Goal: Task Accomplishment & Management: Manage account settings

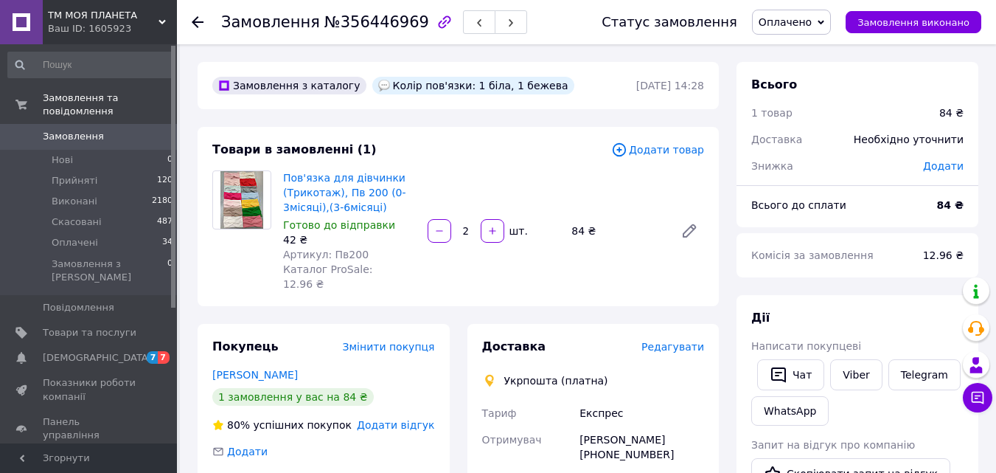
click at [680, 341] on span "Редагувати" at bounding box center [672, 347] width 63 height 12
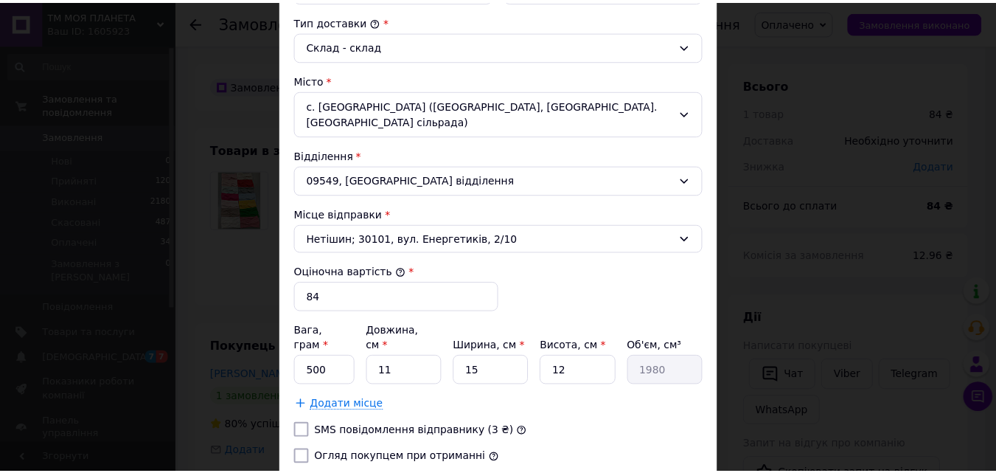
scroll to position [503, 0]
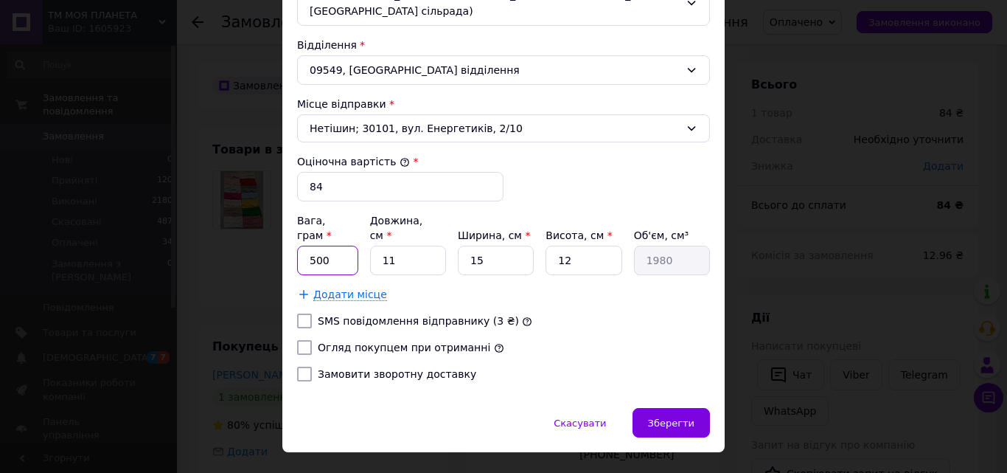
click at [310, 245] on input "500" at bounding box center [327, 259] width 61 height 29
type input "100"
click at [394, 245] on input "11" at bounding box center [408, 259] width 76 height 29
type input "1"
type input "180"
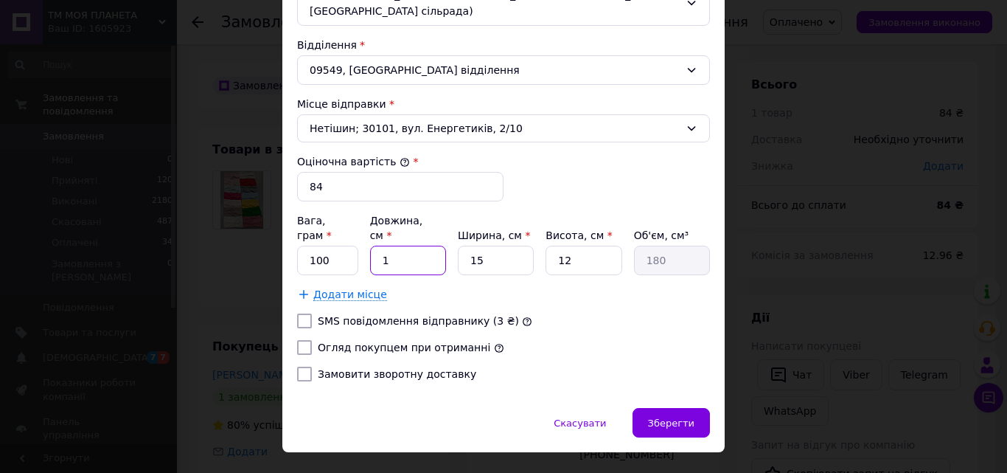
type input "15"
type input "2700"
type input "15"
click at [481, 245] on input "15" at bounding box center [496, 259] width 76 height 29
type input "1"
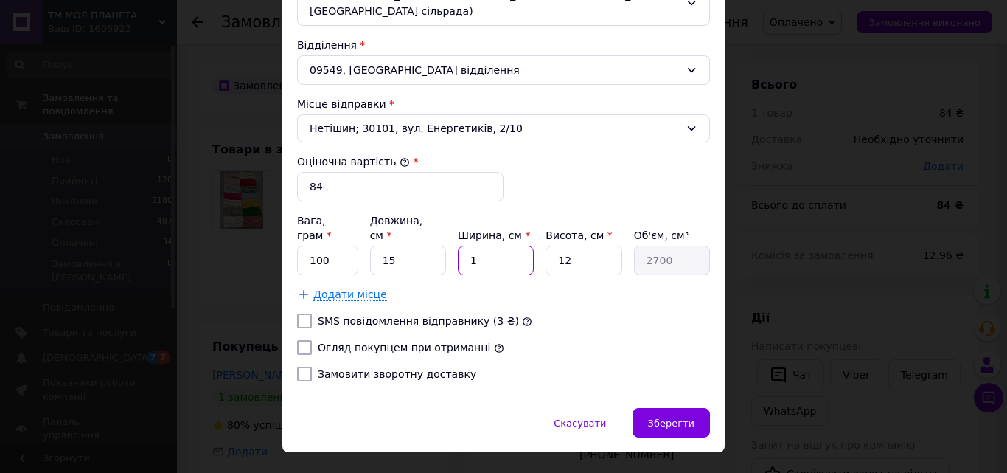
type input "180"
type input "10"
type input "1800"
type input "10"
click at [563, 245] on input "12" at bounding box center [584, 259] width 76 height 29
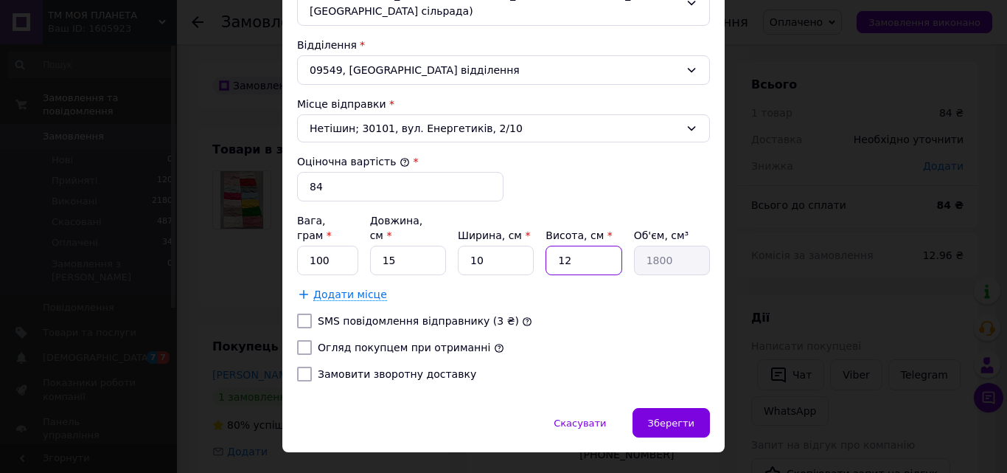
type input "2"
type input "300"
type input "2"
click at [302, 340] on input "Огляд покупцем при отриманні" at bounding box center [304, 347] width 15 height 15
checkbox input "true"
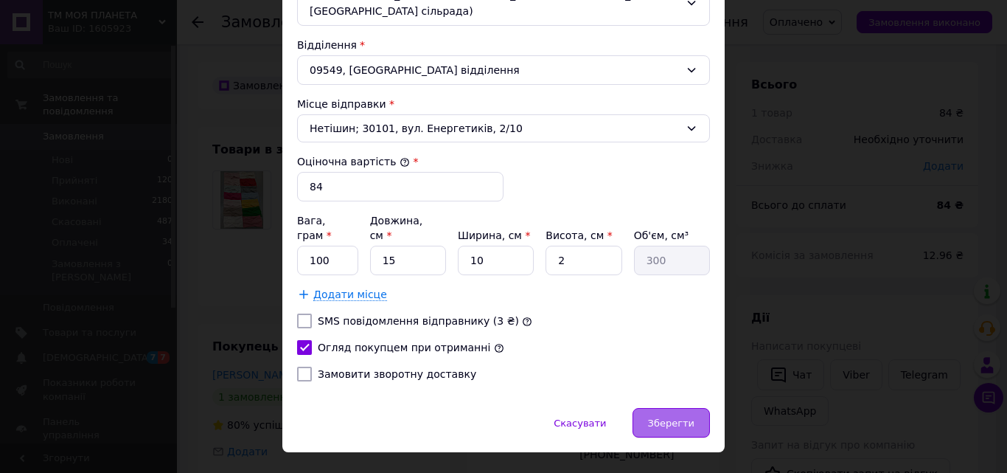
click at [680, 417] on span "Зберегти" at bounding box center [671, 422] width 46 height 11
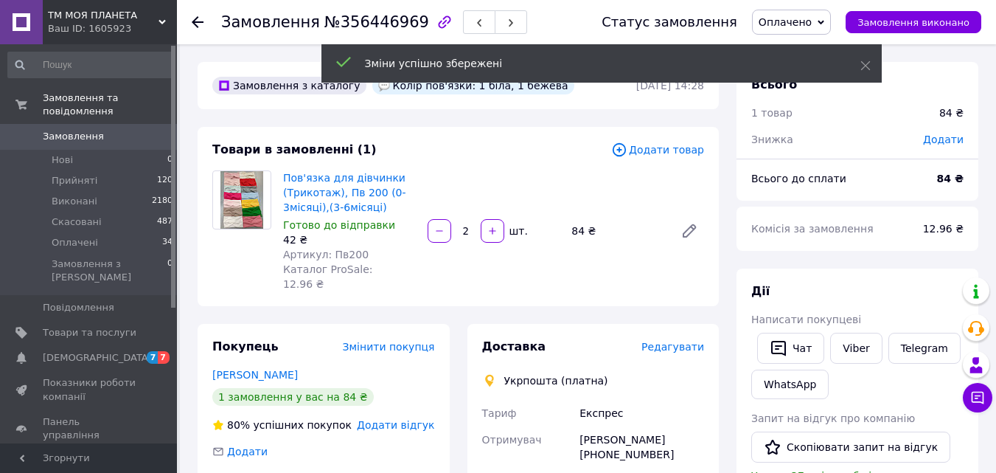
scroll to position [393, 0]
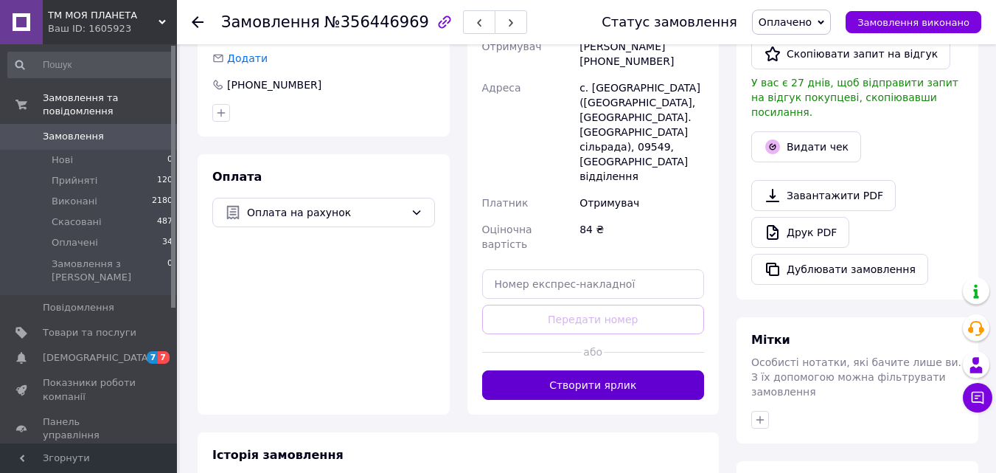
click at [606, 370] on button "Створити ярлик" at bounding box center [593, 384] width 223 height 29
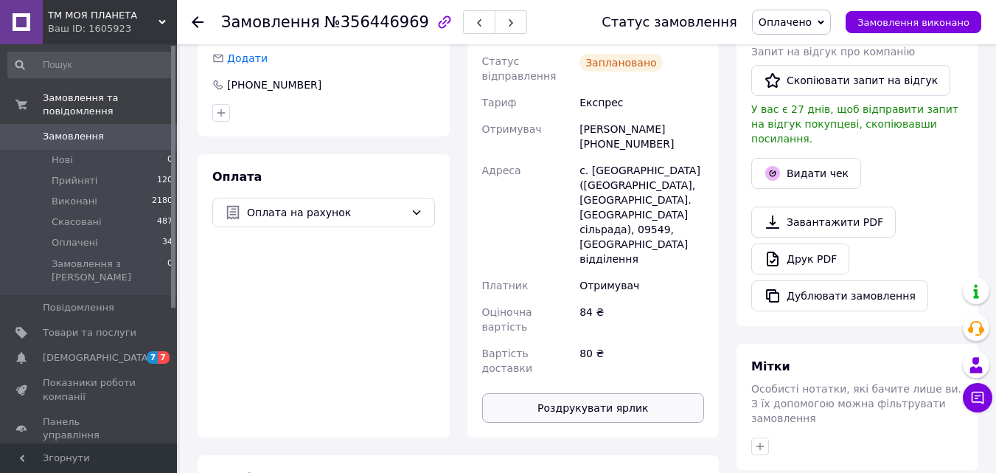
click at [612, 393] on button "Роздрукувати ярлик" at bounding box center [593, 407] width 223 height 29
click at [199, 18] on icon at bounding box center [198, 22] width 12 height 12
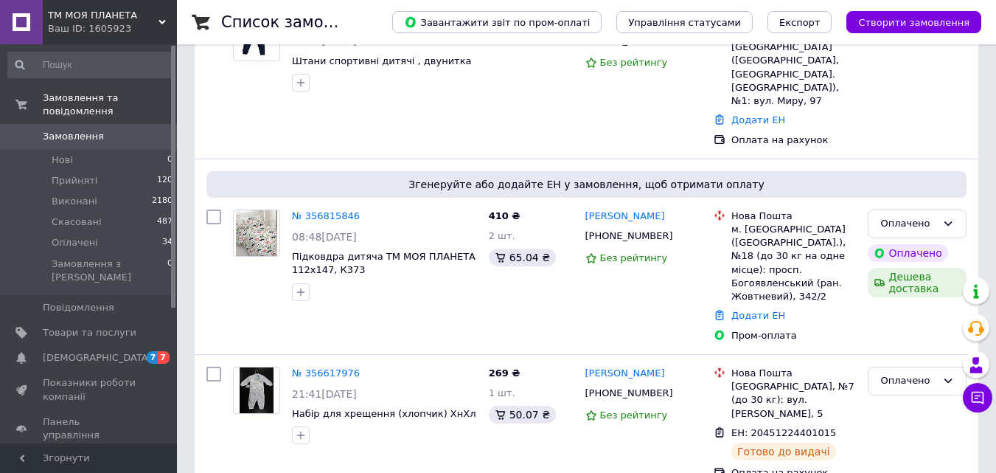
scroll to position [393, 0]
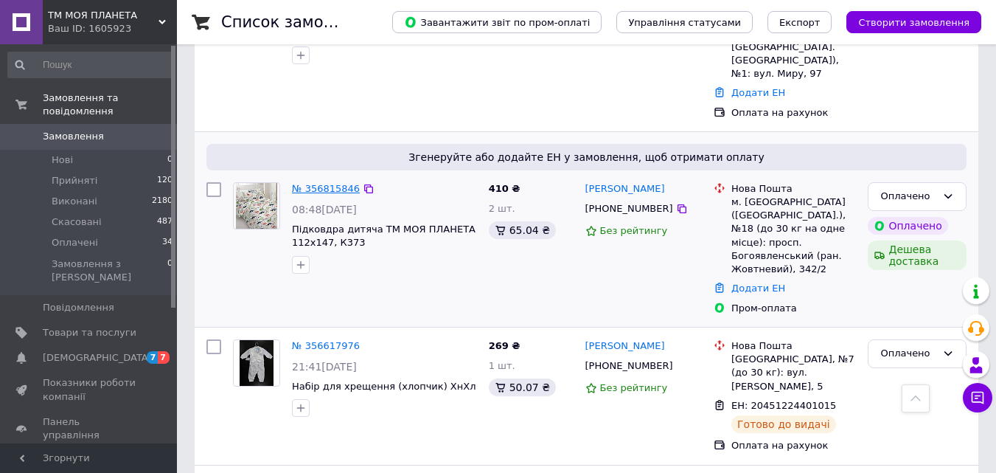
click at [316, 183] on link "№ 356815846" at bounding box center [326, 188] width 68 height 11
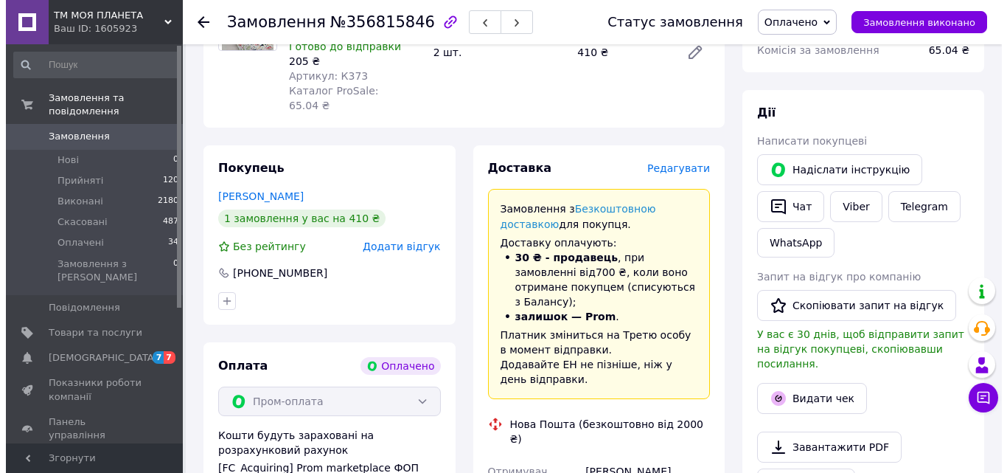
scroll to position [196, 0]
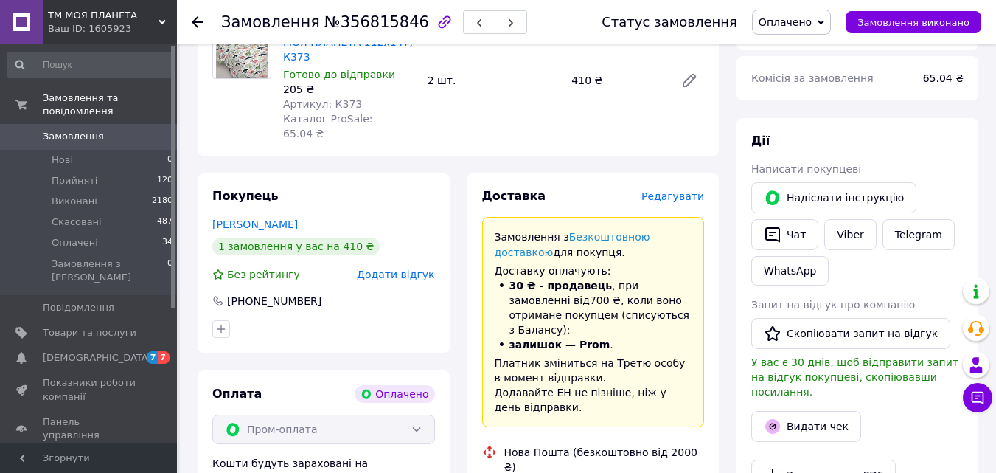
click at [669, 190] on span "Редагувати" at bounding box center [672, 196] width 63 height 12
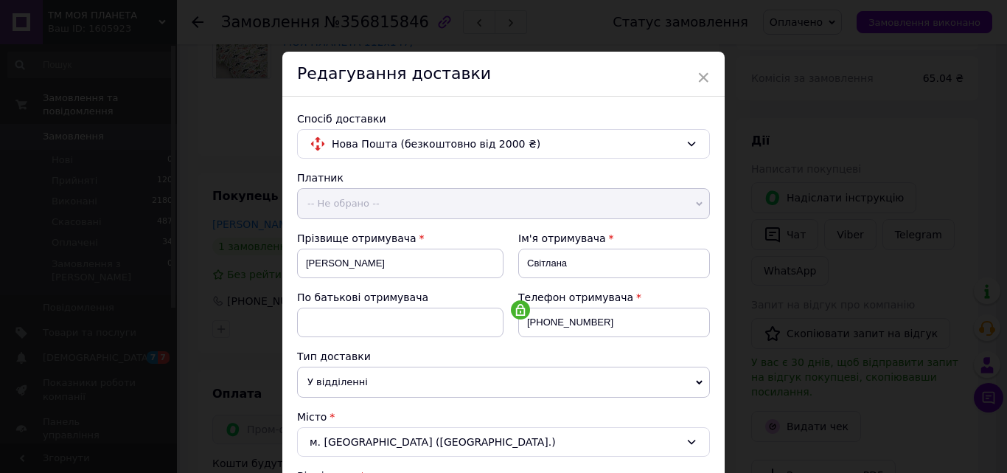
scroll to position [393, 0]
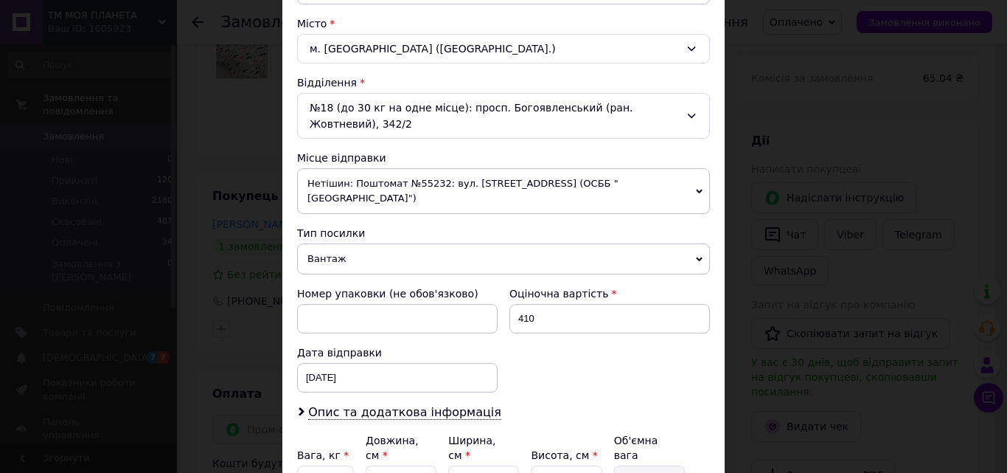
click at [696, 188] on icon at bounding box center [699, 191] width 7 height 7
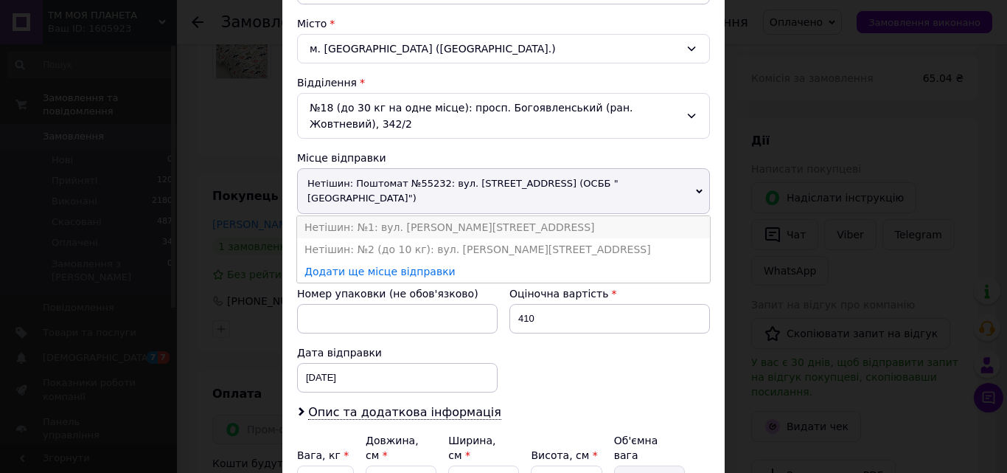
click at [433, 216] on li "Нетішин: №1: вул. [PERSON_NAME][STREET_ADDRESS]" at bounding box center [503, 227] width 413 height 22
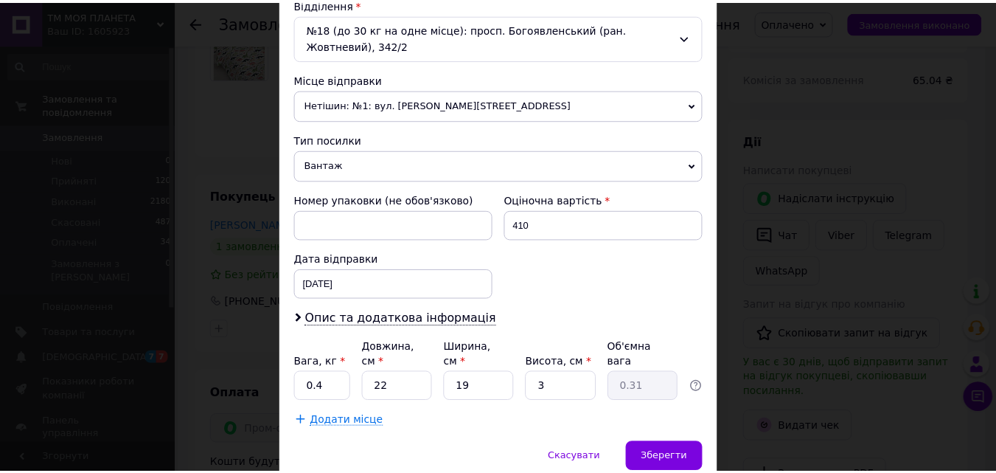
scroll to position [506, 0]
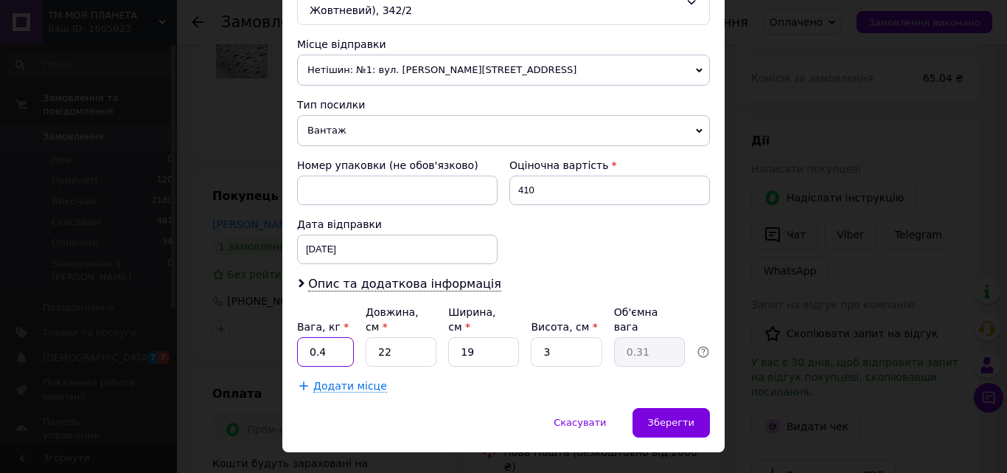
click at [333, 337] on input "0.4" at bounding box center [325, 351] width 57 height 29
type input "0"
type input "1"
click at [401, 337] on input "22" at bounding box center [401, 351] width 71 height 29
type input "2"
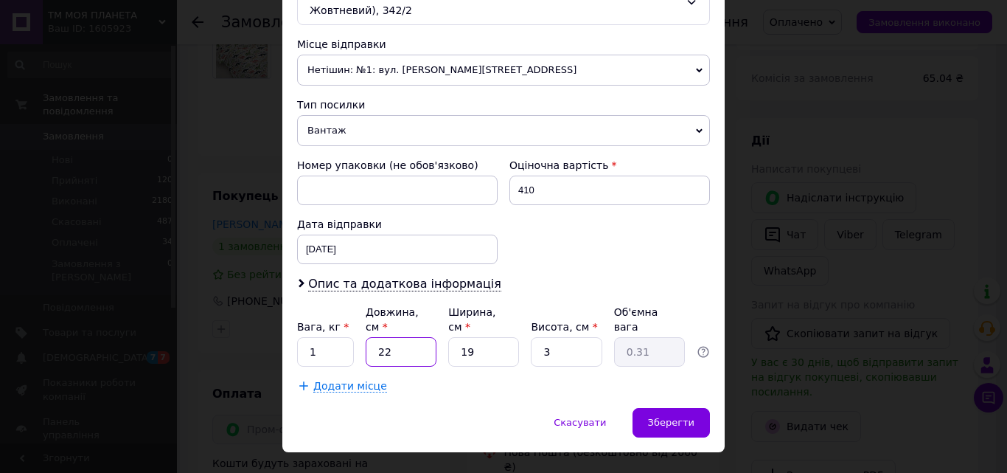
type input "0.1"
type input "22"
type input "0.31"
type input "229"
type input "3.26"
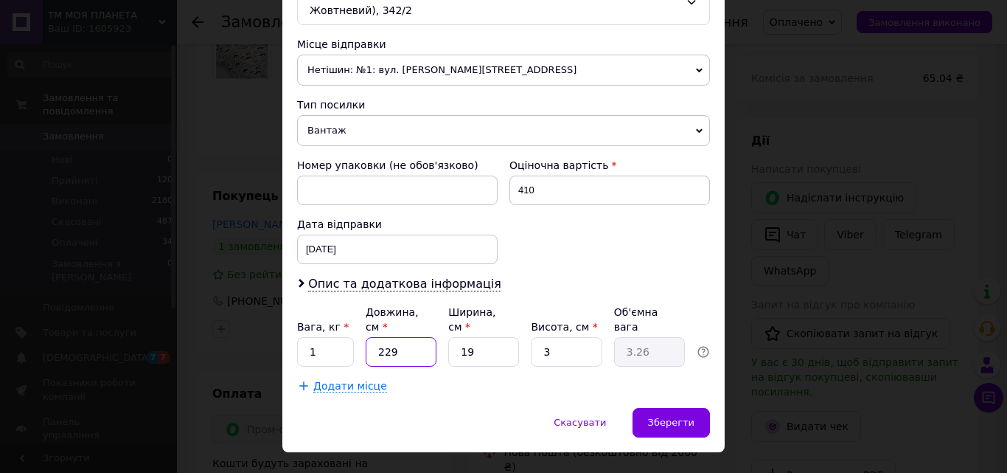
type input "22"
type input "0.31"
type input "2"
type input "0.1"
type input "29"
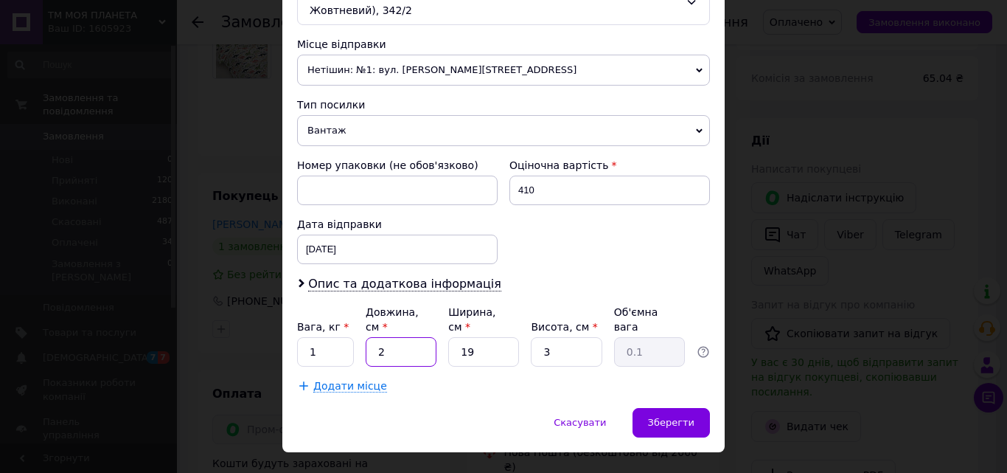
type input "0.41"
type input "29"
click at [476, 337] on input "19" at bounding box center [483, 351] width 71 height 29
type input "1"
type input "0.1"
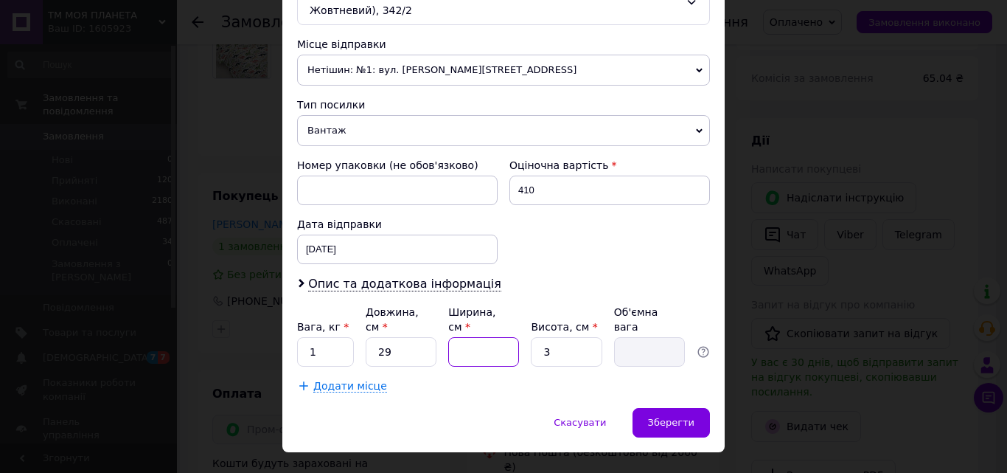
type input "2"
type input "0.1"
type input "22"
type input "0.48"
type input "22"
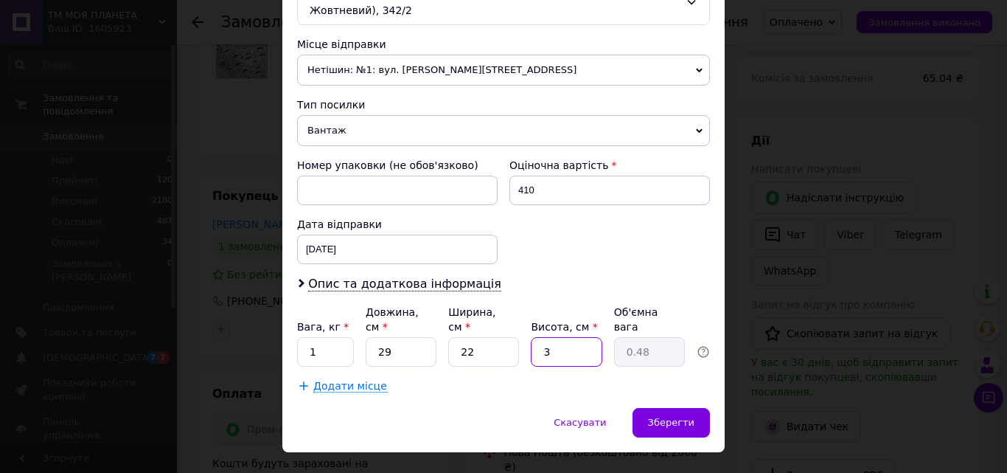
click at [552, 337] on input "3" at bounding box center [566, 351] width 71 height 29
type input "4"
type input "0.64"
type input "4"
click at [658, 417] on span "Зберегти" at bounding box center [671, 422] width 46 height 11
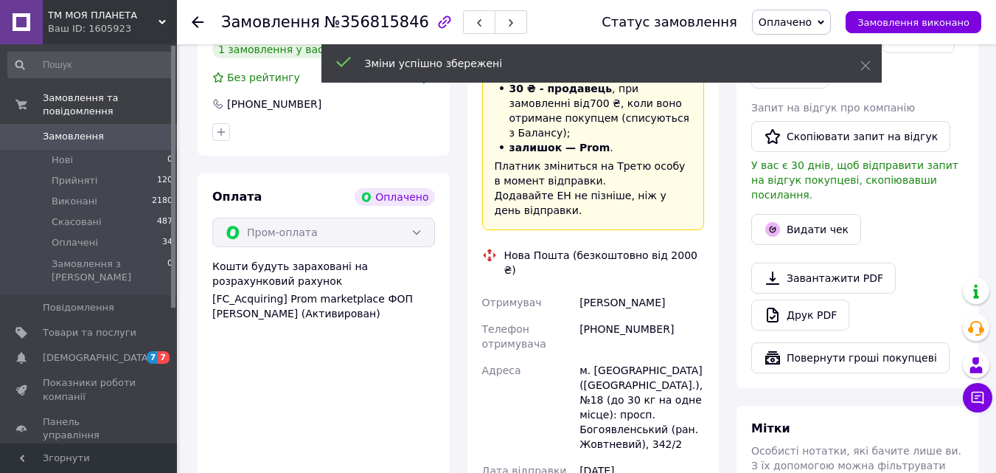
scroll to position [590, 0]
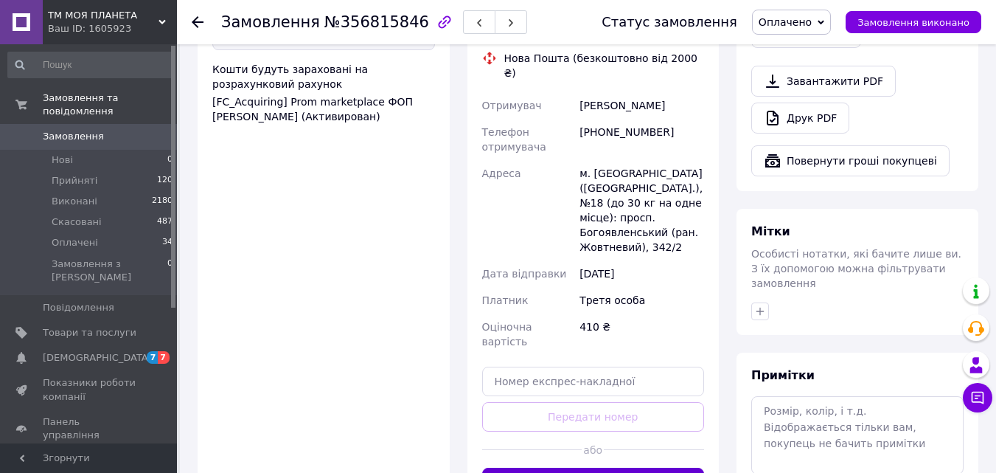
click at [594, 467] on button "Згенерувати ЕН" at bounding box center [593, 481] width 223 height 29
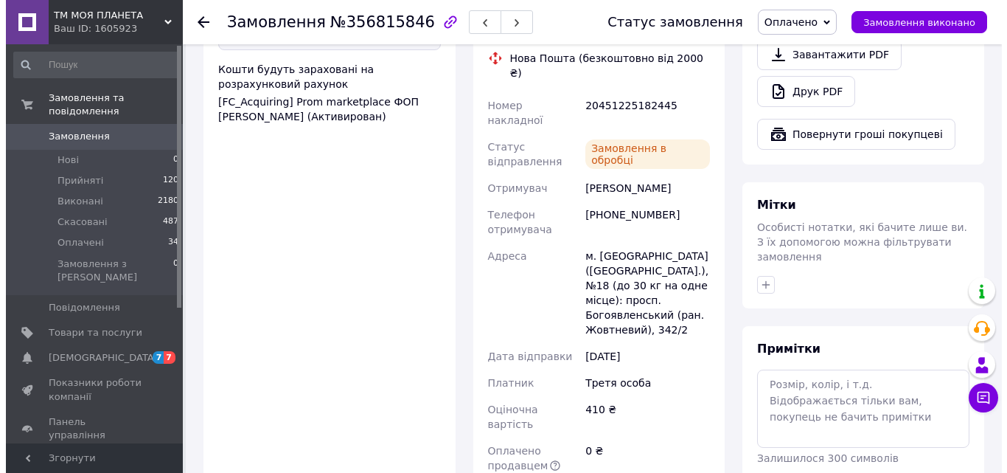
scroll to position [393, 0]
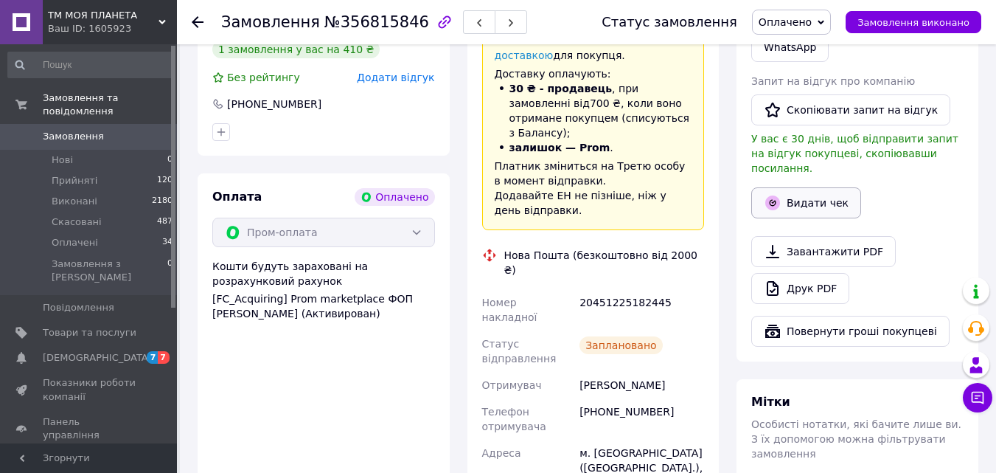
click at [809, 187] on button "Видати чек" at bounding box center [806, 202] width 110 height 31
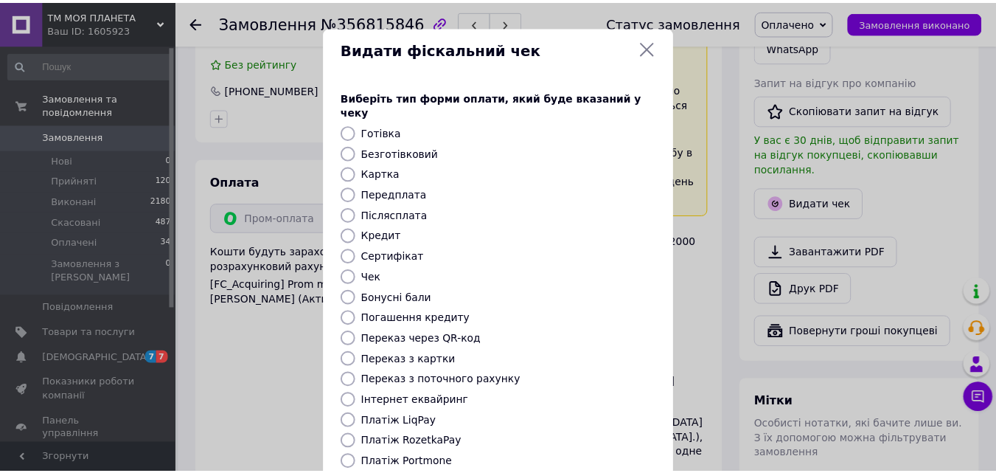
scroll to position [161, 0]
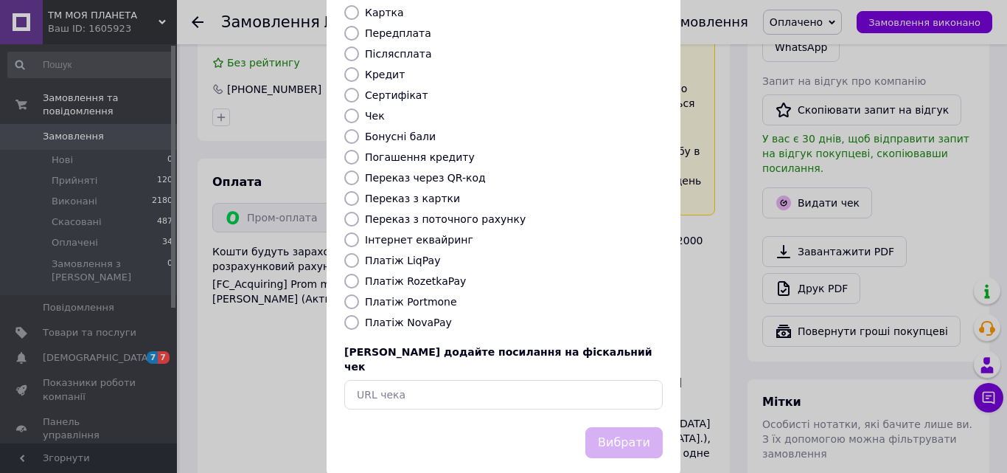
click at [354, 274] on input "Платіж RozetkaPay" at bounding box center [351, 281] width 15 height 15
radio input "true"
click at [613, 427] on button "Вибрати" at bounding box center [623, 443] width 77 height 32
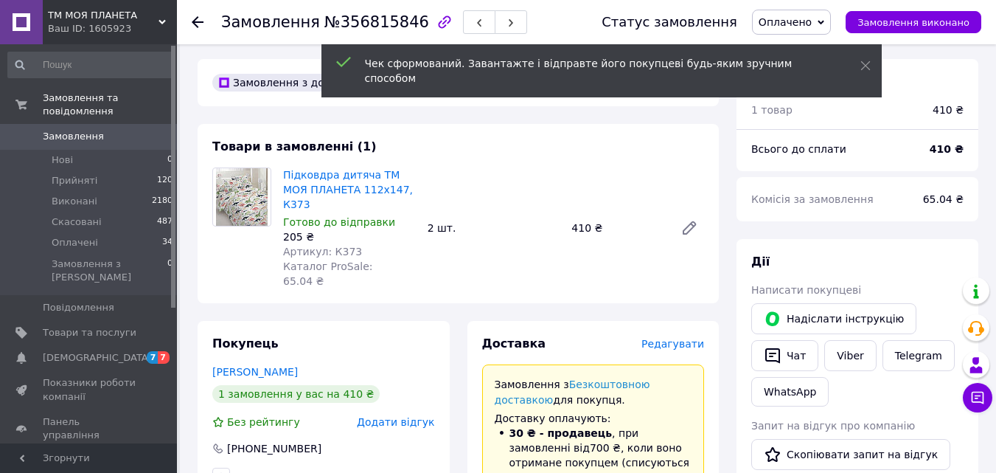
scroll to position [0, 0]
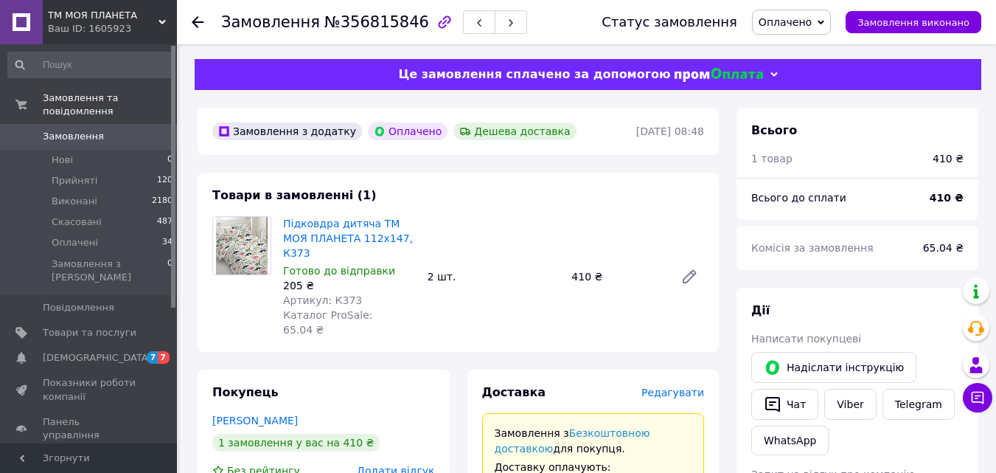
click at [195, 19] on use at bounding box center [198, 22] width 12 height 12
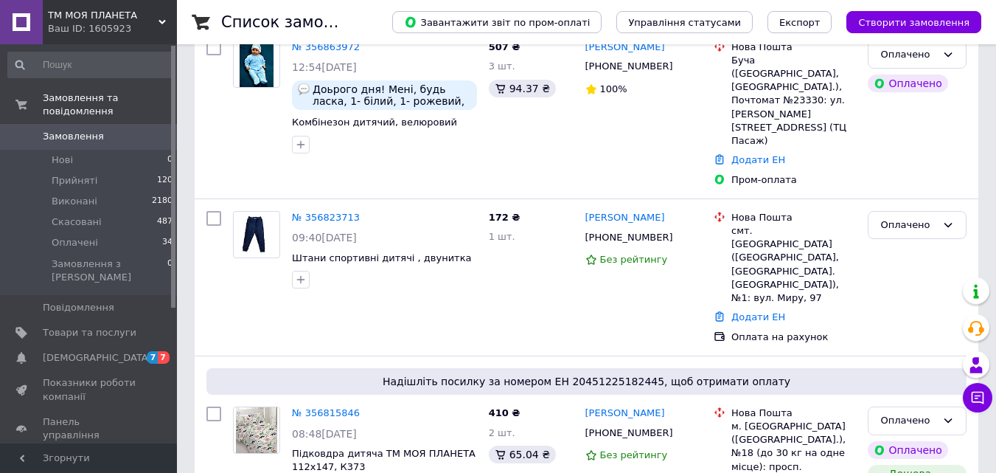
scroll to position [197, 0]
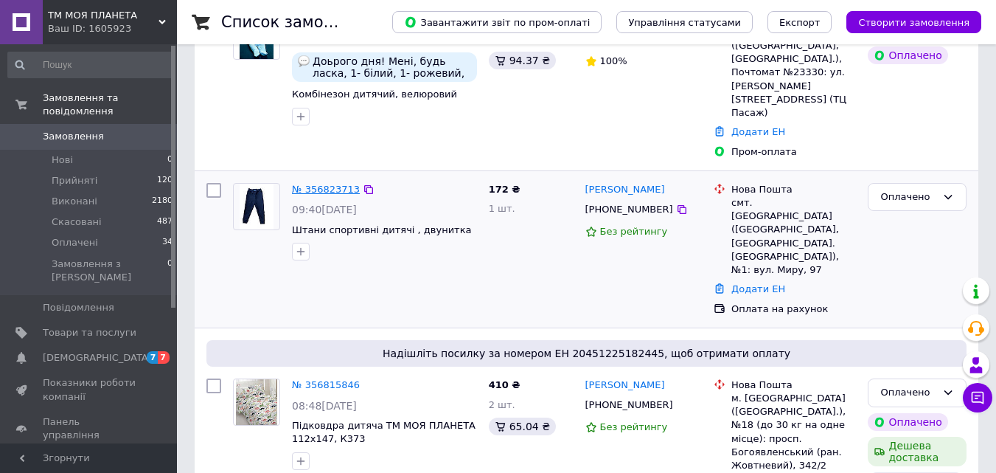
click at [332, 184] on link "№ 356823713" at bounding box center [326, 189] width 68 height 11
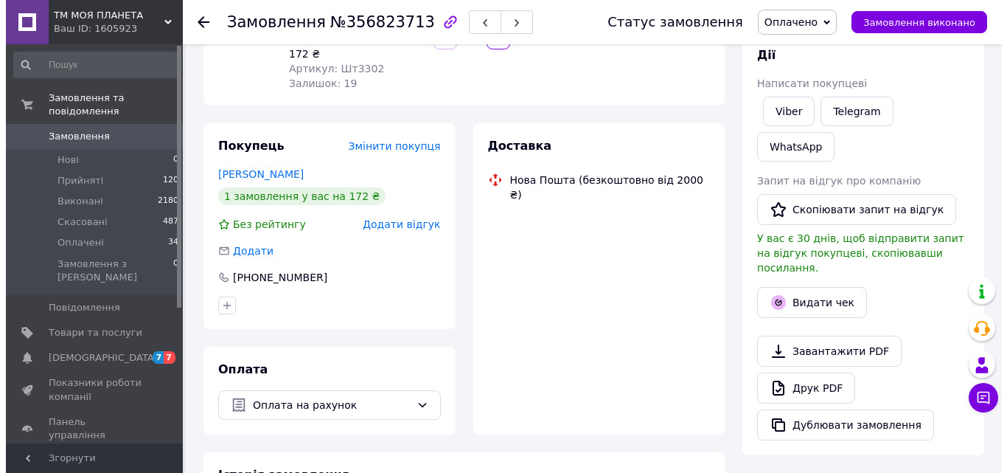
scroll to position [197, 0]
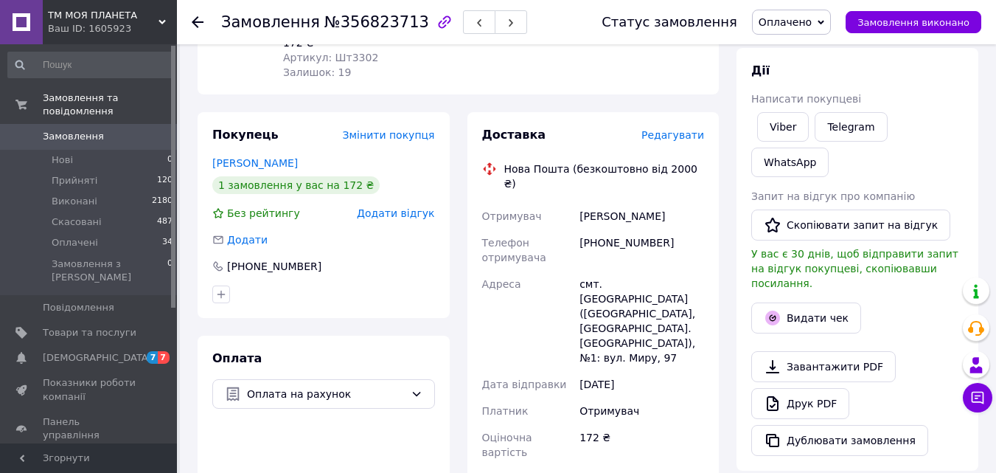
click at [679, 139] on span "Редагувати" at bounding box center [672, 135] width 63 height 12
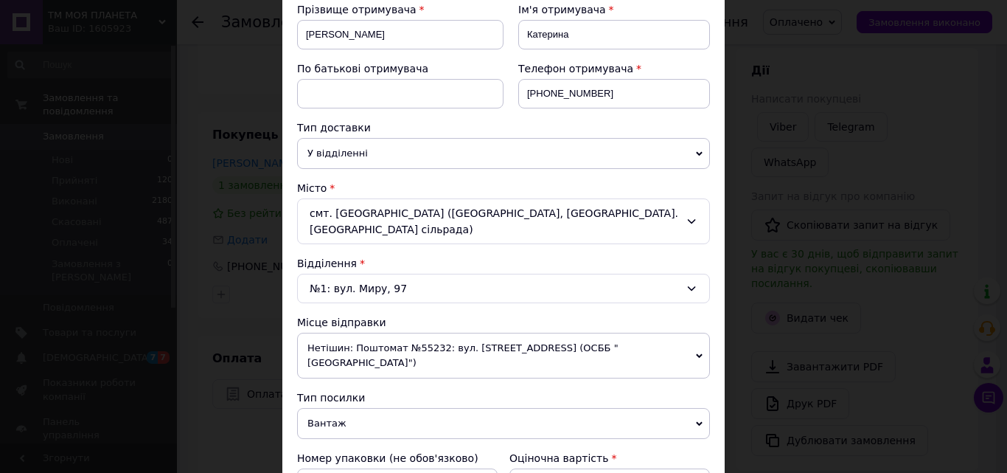
scroll to position [393, 0]
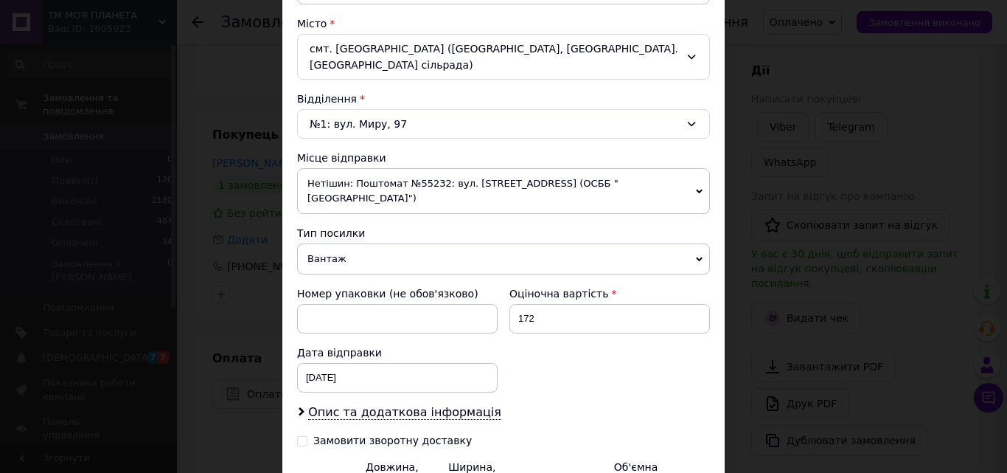
click at [684, 168] on span "Нетішин: Поштомат №55232: вул. [STREET_ADDRESS] (ОСББ "[GEOGRAPHIC_DATA]")" at bounding box center [503, 191] width 413 height 46
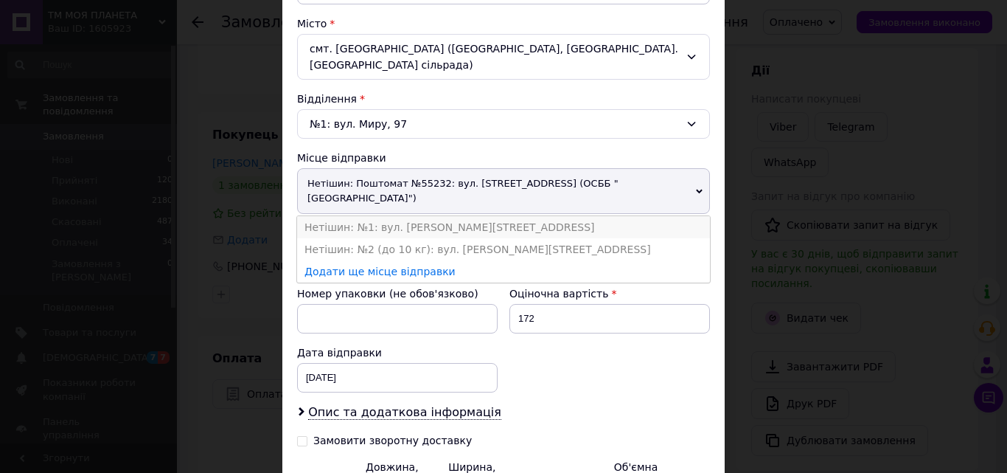
click at [426, 216] on li "Нетішин: №1: вул. [PERSON_NAME][STREET_ADDRESS]" at bounding box center [503, 227] width 413 height 22
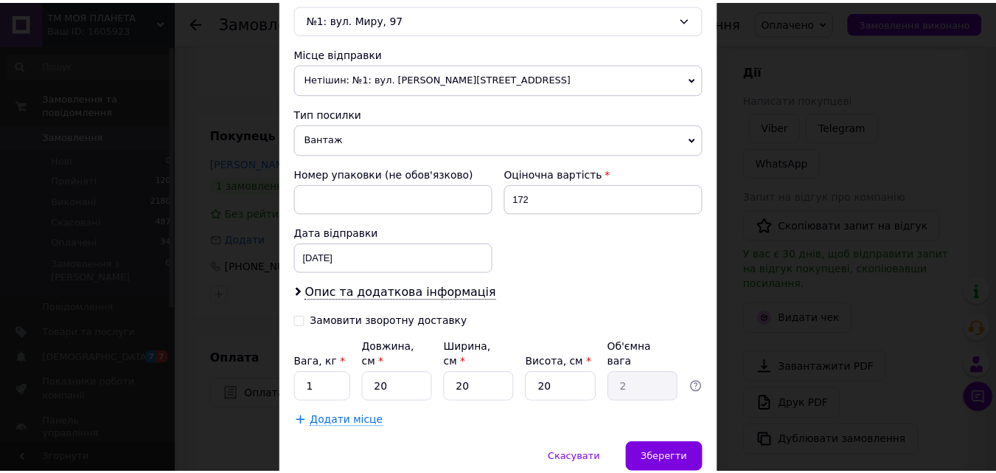
scroll to position [533, 0]
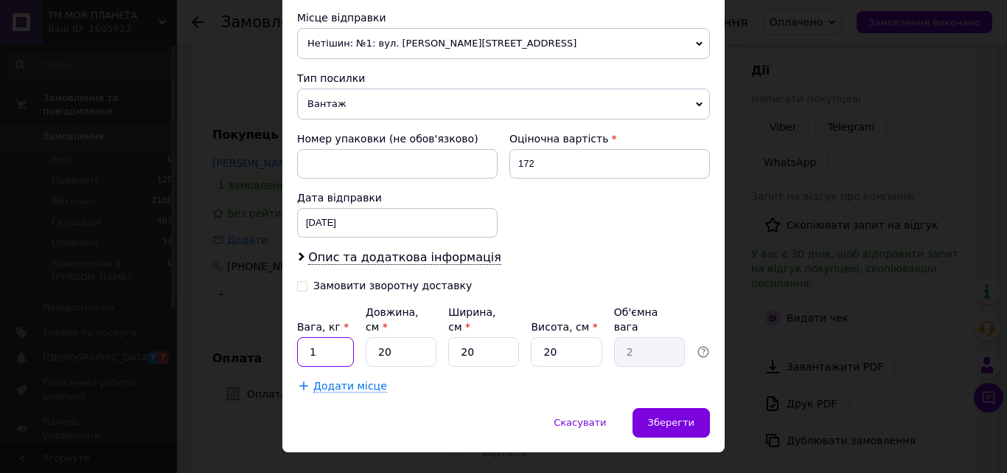
click at [323, 337] on input "1" at bounding box center [325, 351] width 57 height 29
type input "0.1"
click at [392, 337] on input "20" at bounding box center [401, 351] width 71 height 29
type input "2"
type input "0.2"
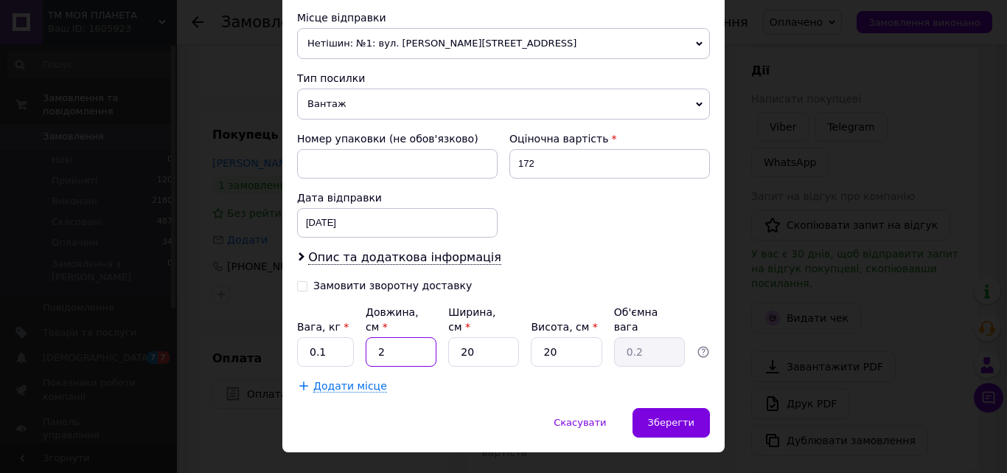
type input "23"
type input "2.3"
type input "23"
click at [470, 337] on input "20" at bounding box center [483, 351] width 71 height 29
type input "2"
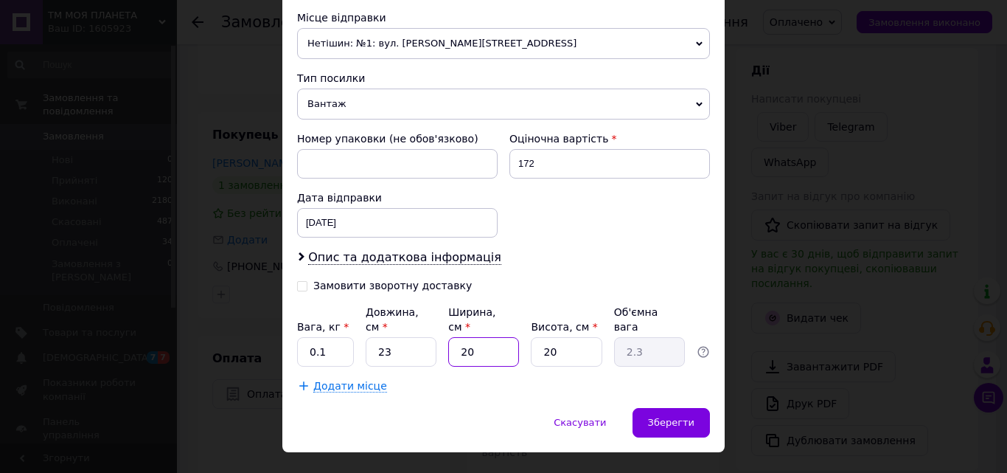
type input "0.23"
type input "1"
type input "0.12"
type input "19"
type input "2.19"
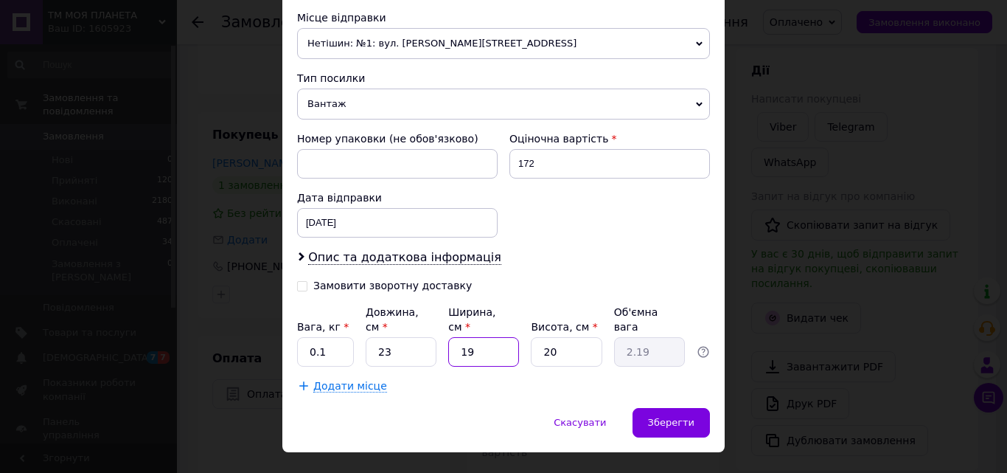
type input "19"
click at [568, 337] on input "20" at bounding box center [566, 351] width 71 height 29
type input "2"
type input "0.22"
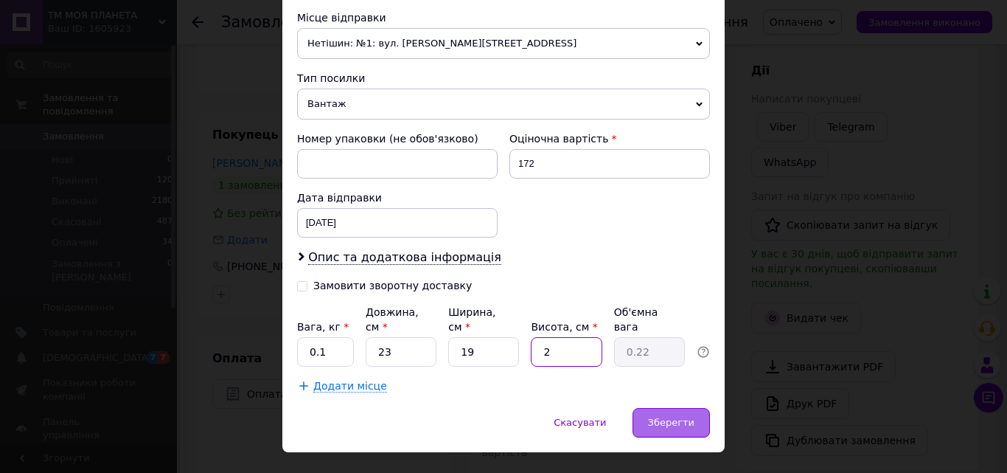
type input "2"
click at [663, 417] on span "Зберегти" at bounding box center [671, 422] width 46 height 11
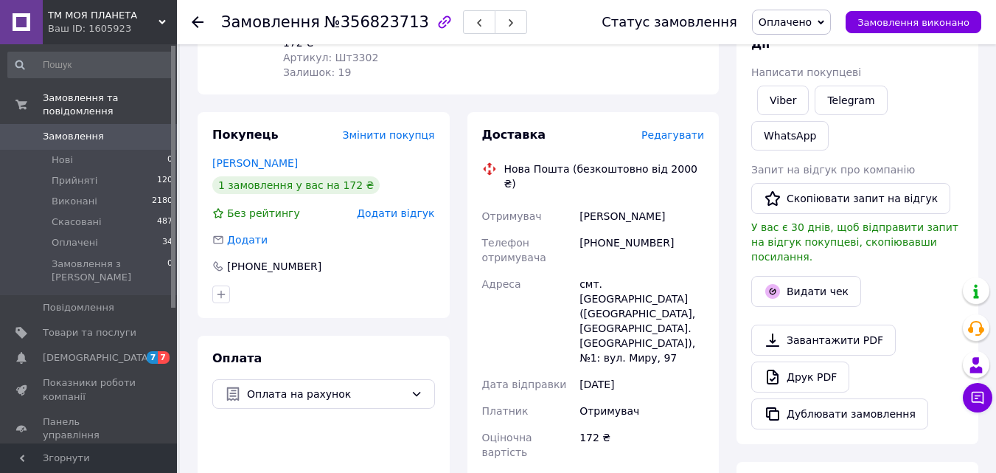
scroll to position [393, 0]
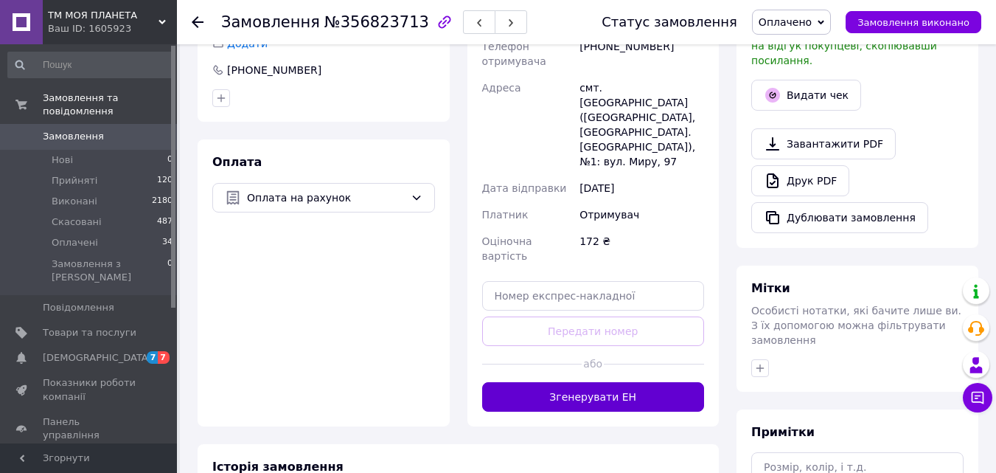
click at [613, 382] on button "Згенерувати ЕН" at bounding box center [593, 396] width 223 height 29
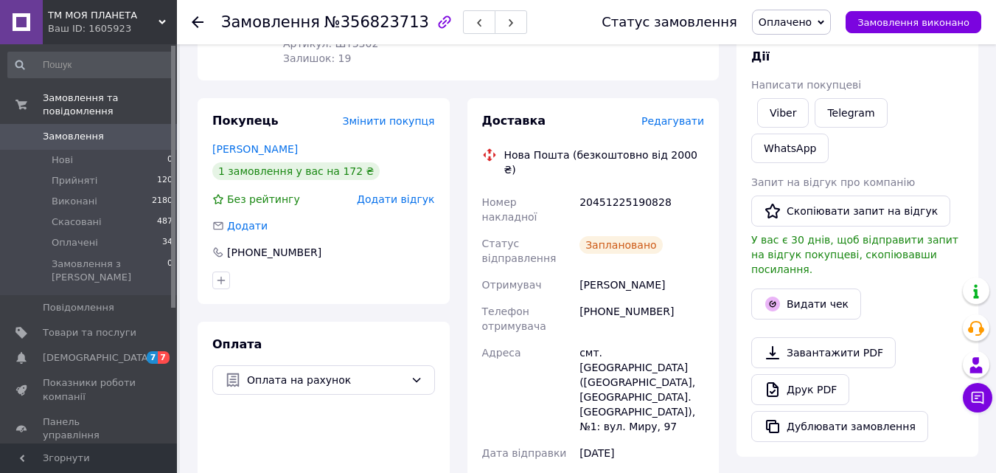
scroll to position [0, 0]
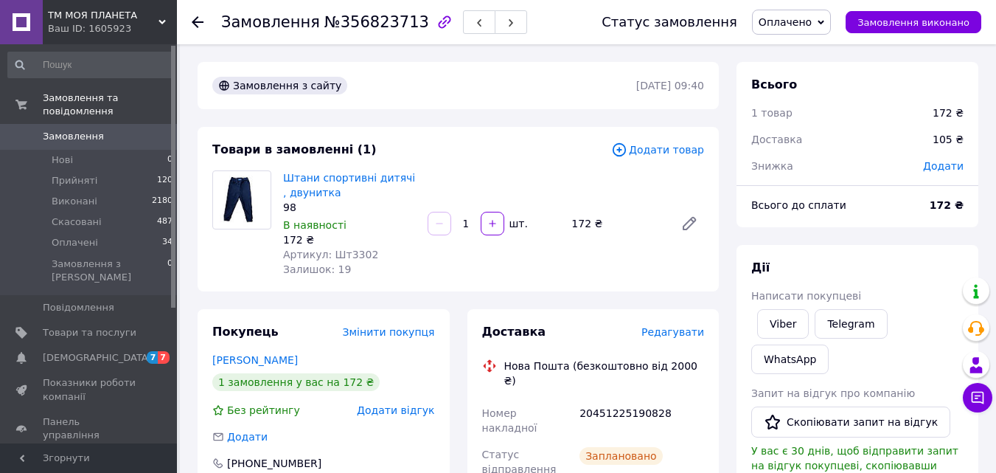
click at [200, 20] on icon at bounding box center [198, 22] width 12 height 12
